Goal: Communication & Community: Answer question/provide support

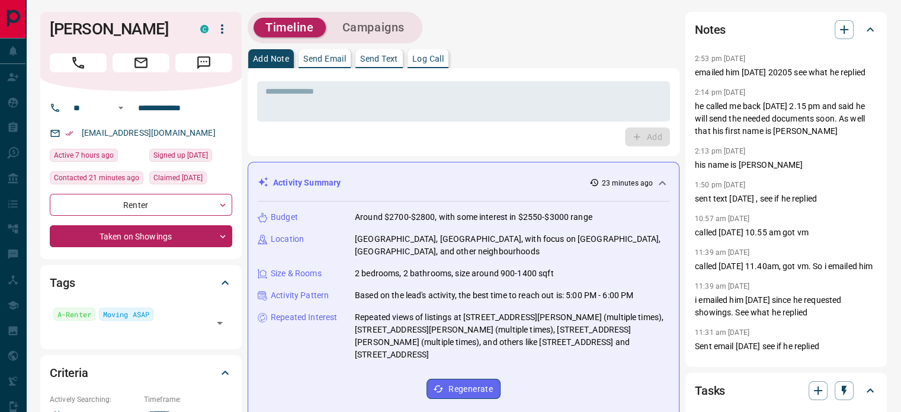
click at [377, 60] on p "Send Text" at bounding box center [379, 59] width 38 height 8
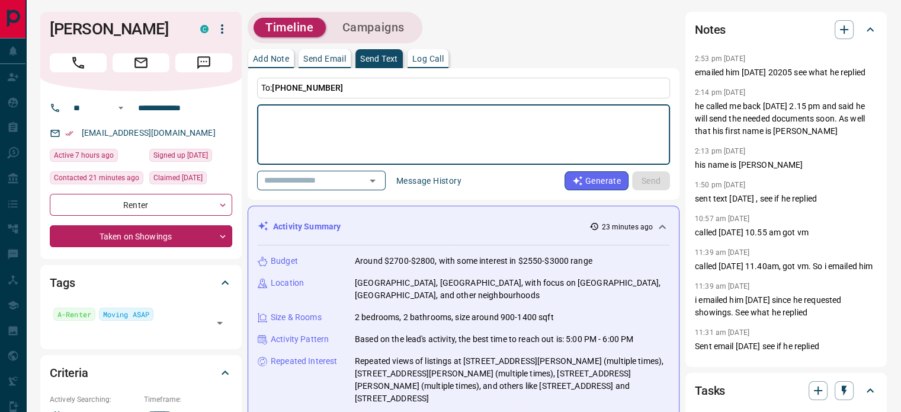
click at [437, 181] on button "Message History" at bounding box center [428, 180] width 79 height 19
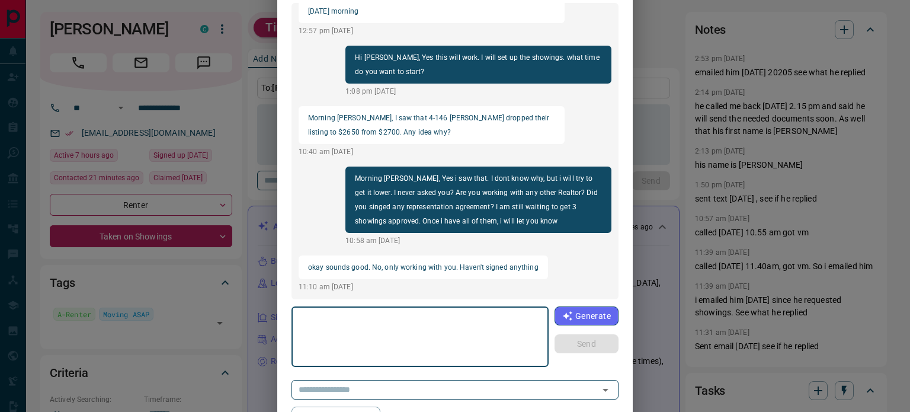
scroll to position [118, 0]
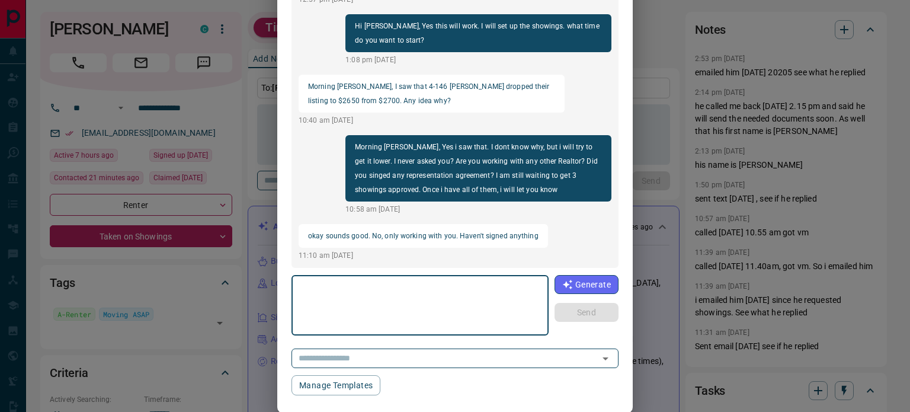
click at [343, 300] on textarea at bounding box center [420, 305] width 241 height 50
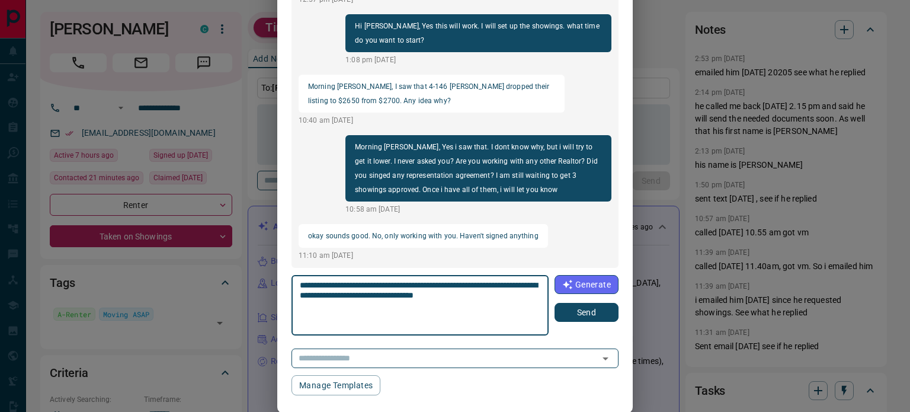
type textarea "**********"
click at [568, 315] on button "Send" at bounding box center [587, 312] width 64 height 19
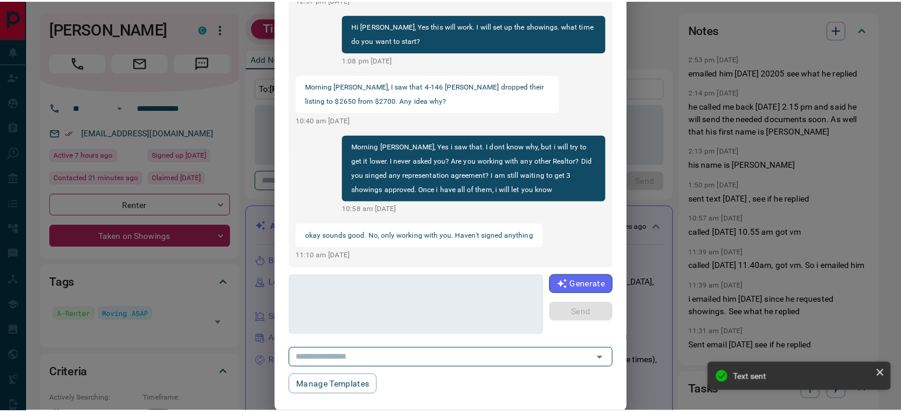
scroll to position [960, 0]
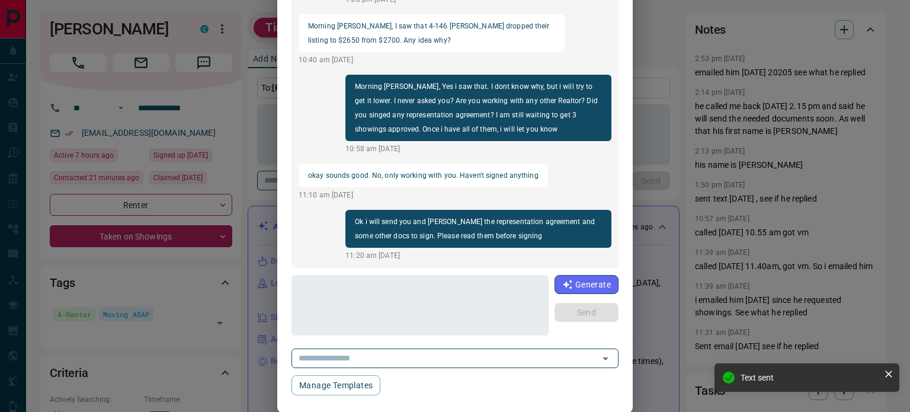
click at [166, 33] on div "Message History Christopher Galang +14167279034 Hi Galang, just checking if you…" at bounding box center [455, 206] width 910 height 412
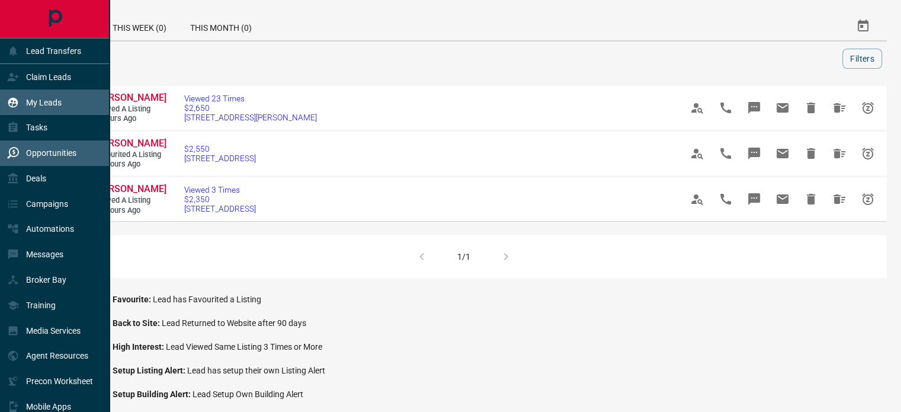
drag, startPoint x: 24, startPoint y: 101, endPoint x: 53, endPoint y: 94, distance: 29.9
click at [25, 101] on div "My Leads" at bounding box center [34, 102] width 55 height 20
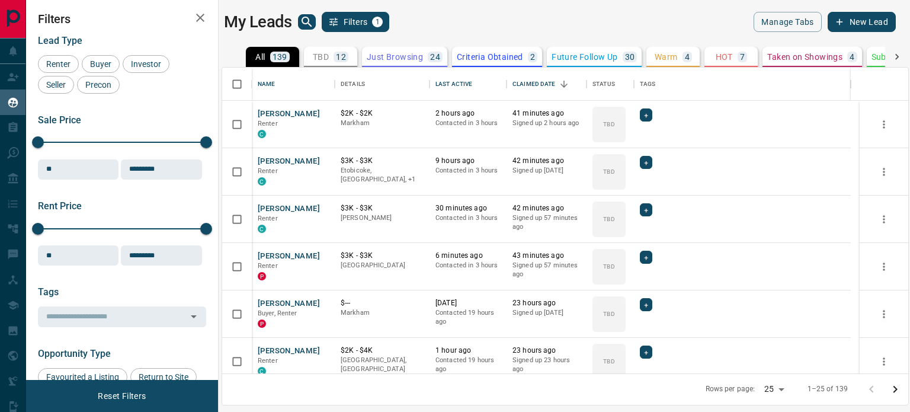
scroll to position [297, 677]
click at [308, 21] on icon "search button" at bounding box center [307, 22] width 10 height 10
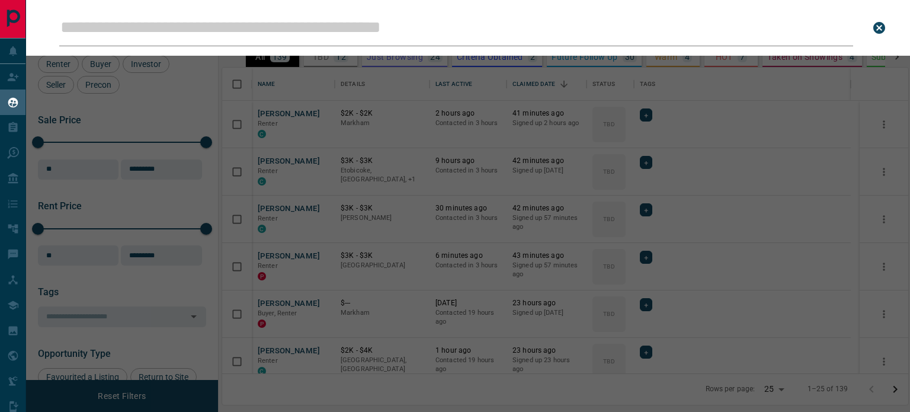
click at [294, 37] on input "Leads Search Bar" at bounding box center [456, 27] width 794 height 37
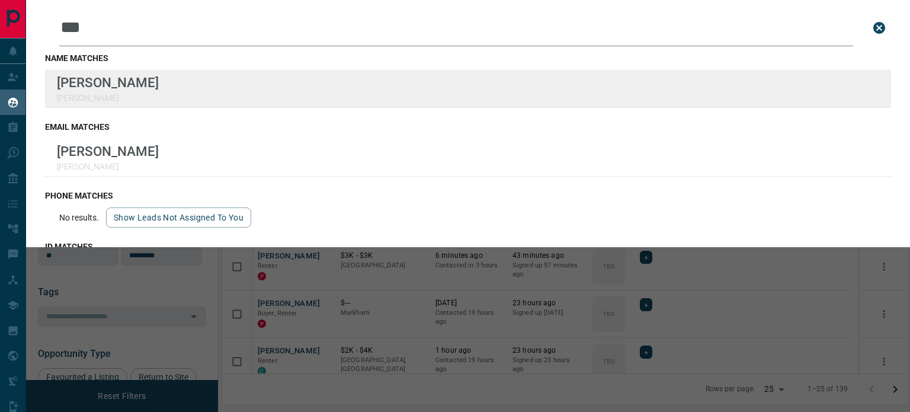
type input "***"
